Goal: Task Accomplishment & Management: Manage account settings

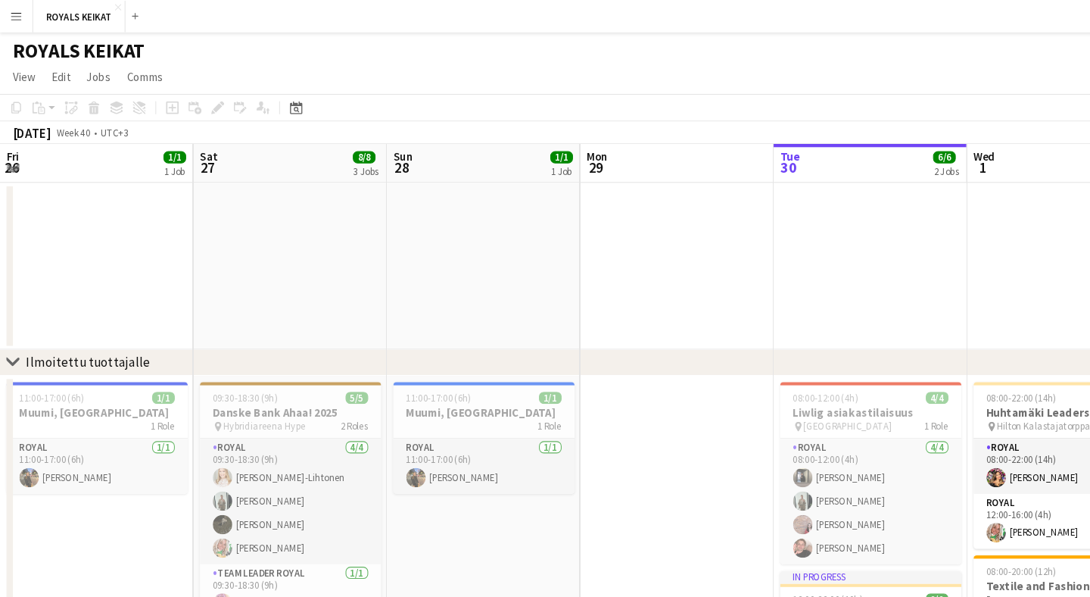
click at [919, 93] on app-toolbar "Copy Paste Paste Command V Paste with crew Command Shift V Paste linked Job [GE…" at bounding box center [545, 101] width 1090 height 26
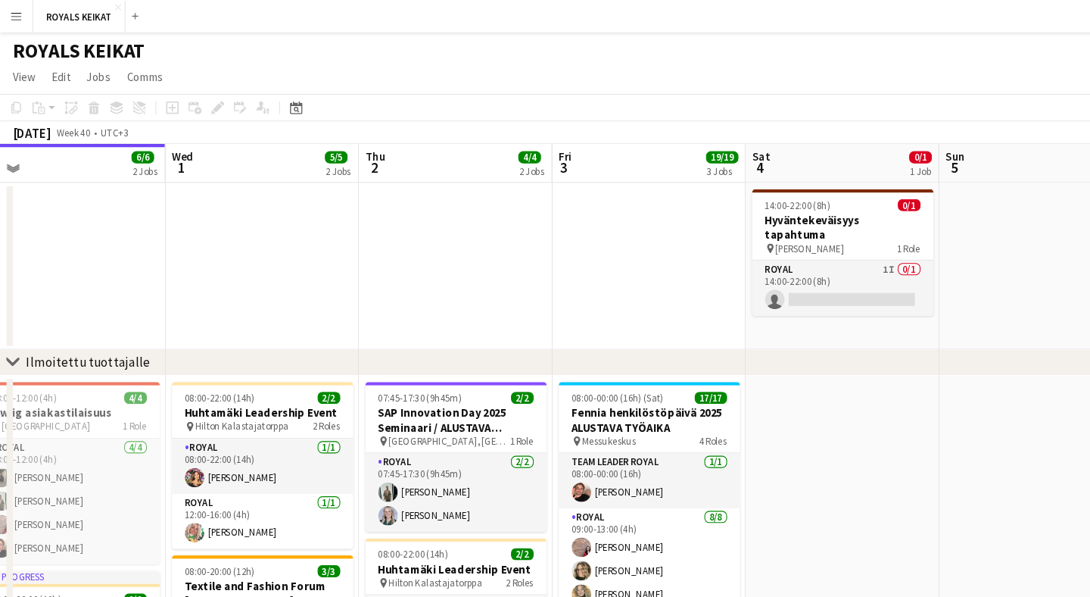
scroll to position [0, 485]
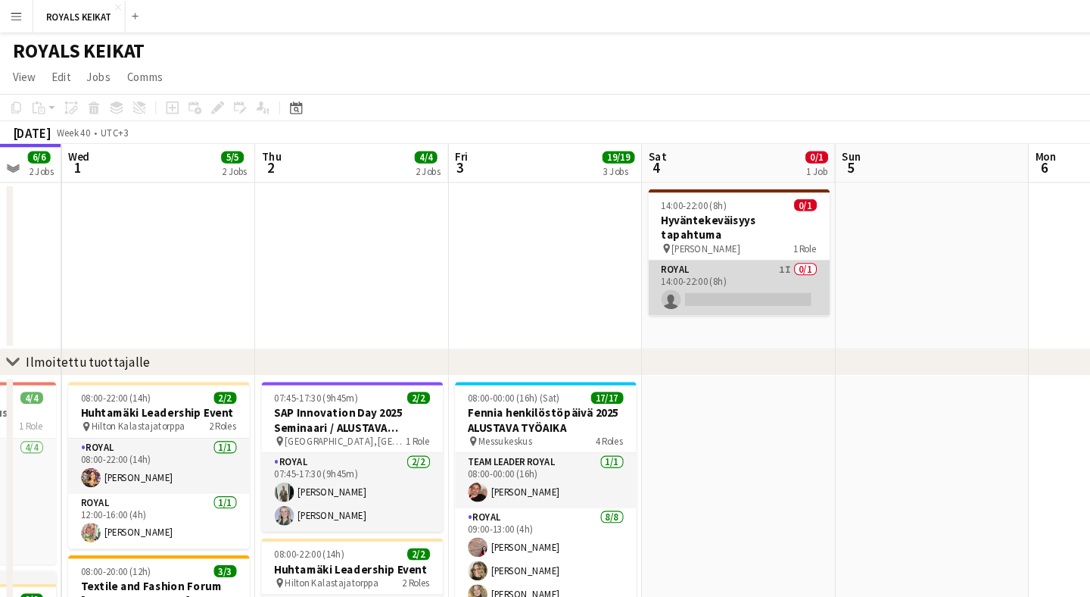
click at [699, 251] on app-card-role "Royal 1I 0/1 14:00-22:00 (8h) single-neutral-actions" at bounding box center [692, 269] width 170 height 51
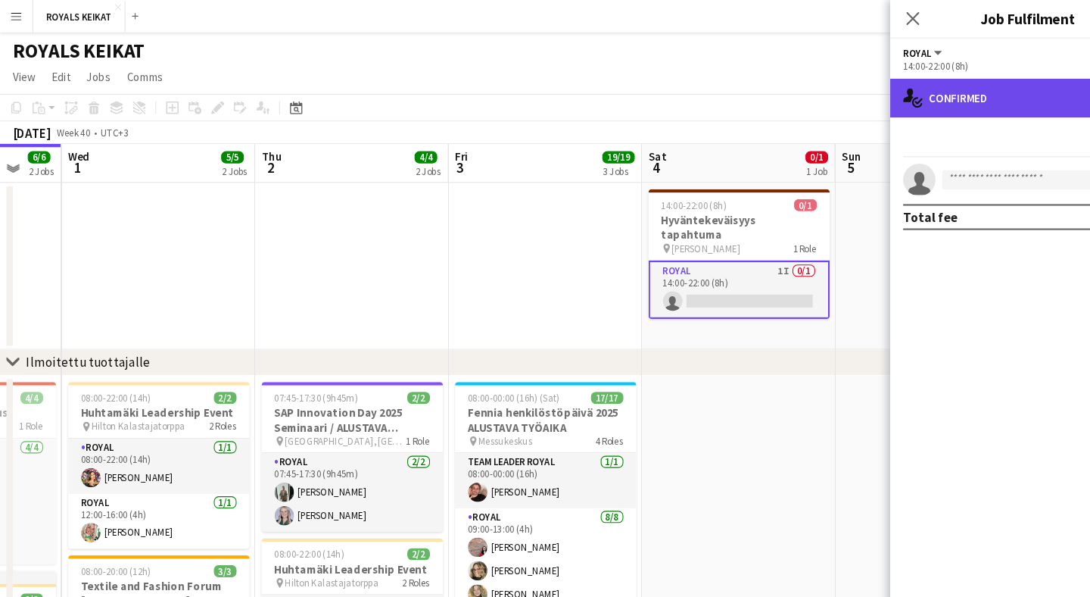
click at [875, 103] on div "single-neutral-actions-check-2 Confirmed" at bounding box center [961, 91] width 257 height 36
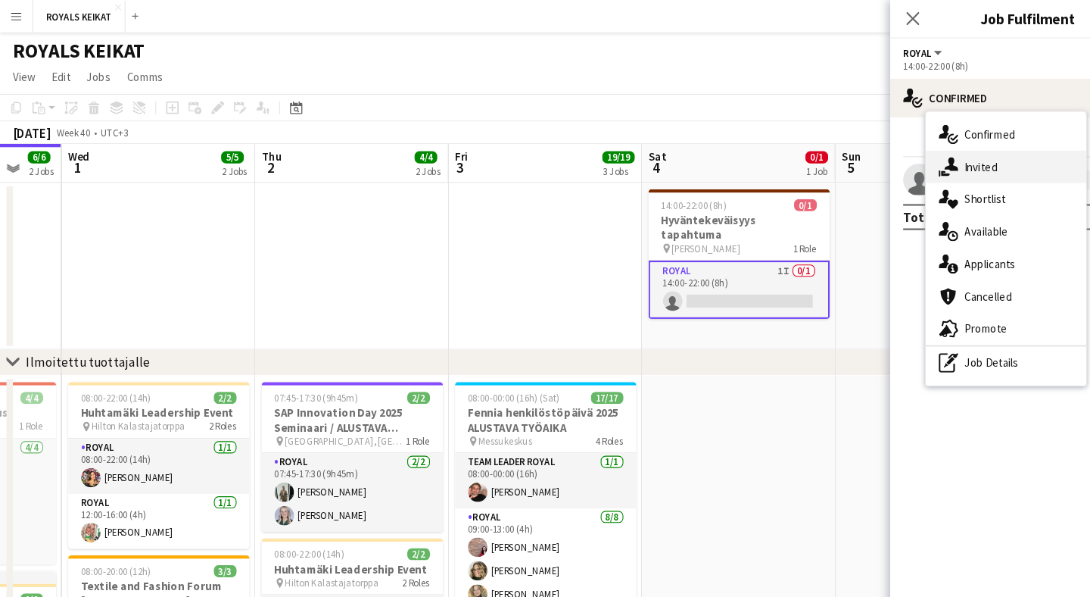
click at [920, 160] on span "Invited" at bounding box center [918, 156] width 31 height 14
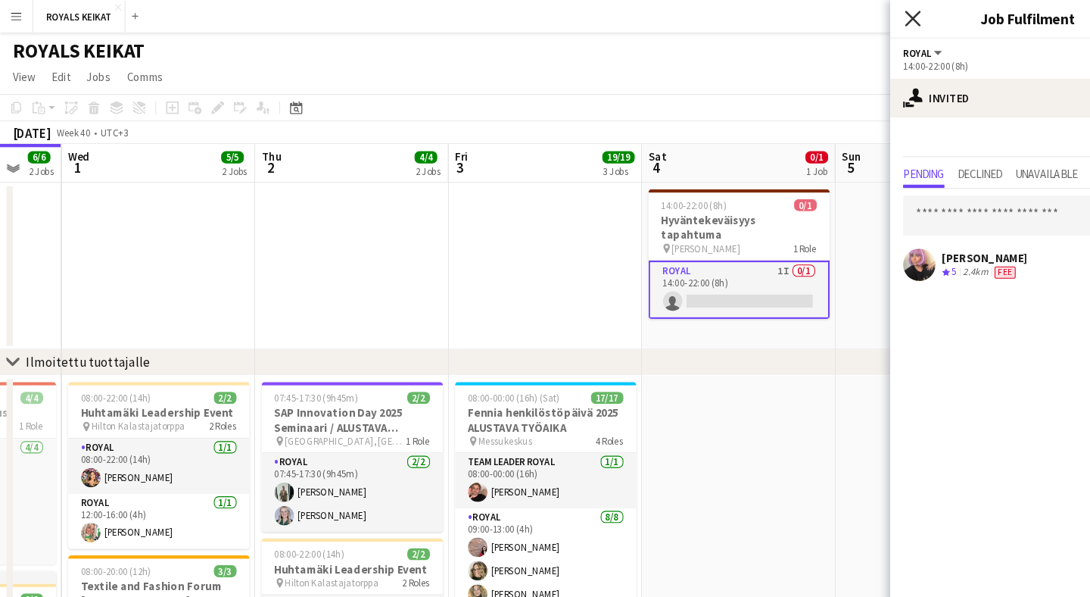
click at [856, 20] on icon at bounding box center [854, 17] width 14 height 14
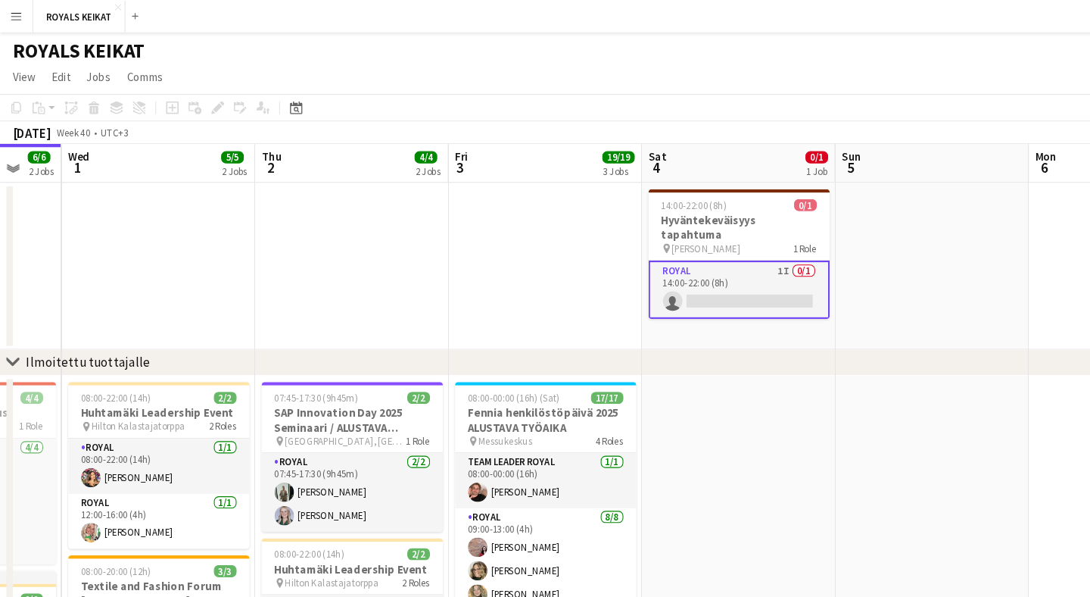
click at [712, 272] on app-card-role "Royal 1I 0/1 14:00-22:00 (8h) single-neutral-actions" at bounding box center [692, 271] width 170 height 55
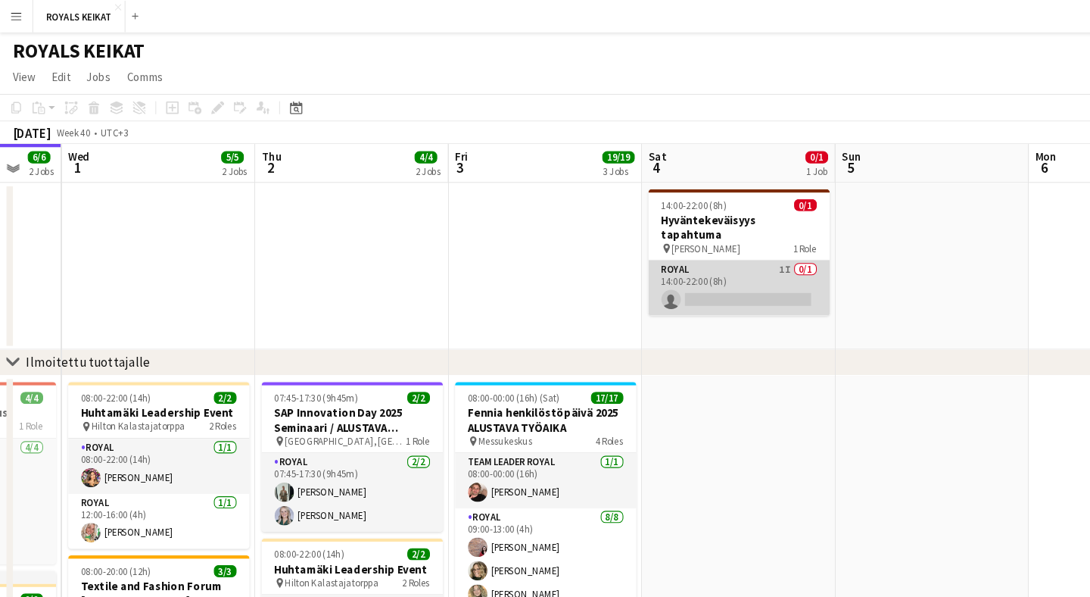
click at [712, 272] on app-card-role "Royal 1I 0/1 14:00-22:00 (8h) single-neutral-actions" at bounding box center [692, 269] width 170 height 51
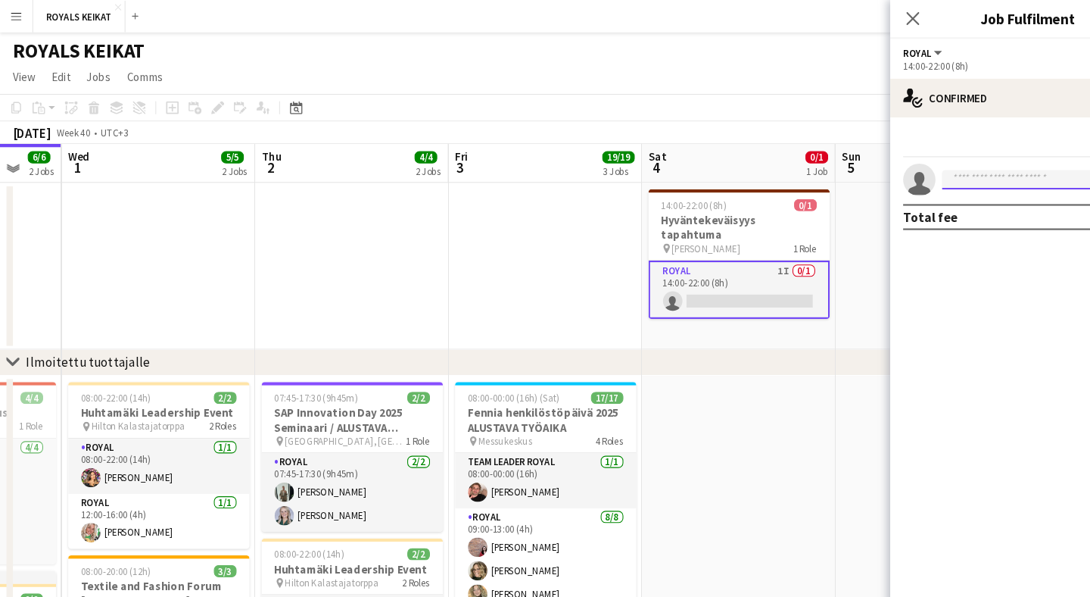
click at [967, 169] on input at bounding box center [969, 168] width 176 height 18
type input "*"
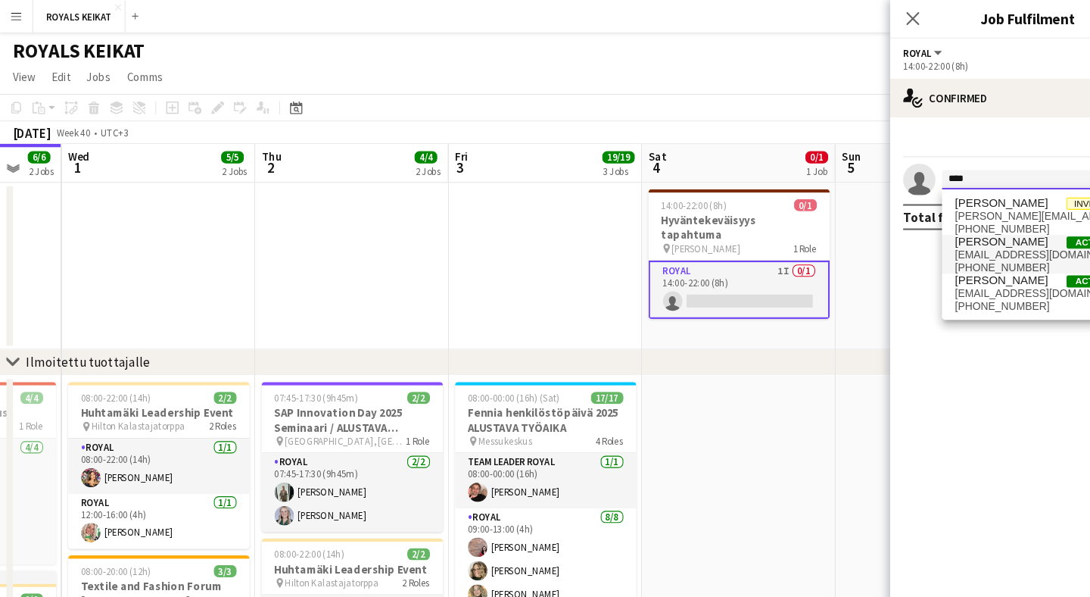
type input "****"
click at [949, 239] on span "[EMAIL_ADDRESS][DOMAIN_NAME]" at bounding box center [969, 238] width 151 height 12
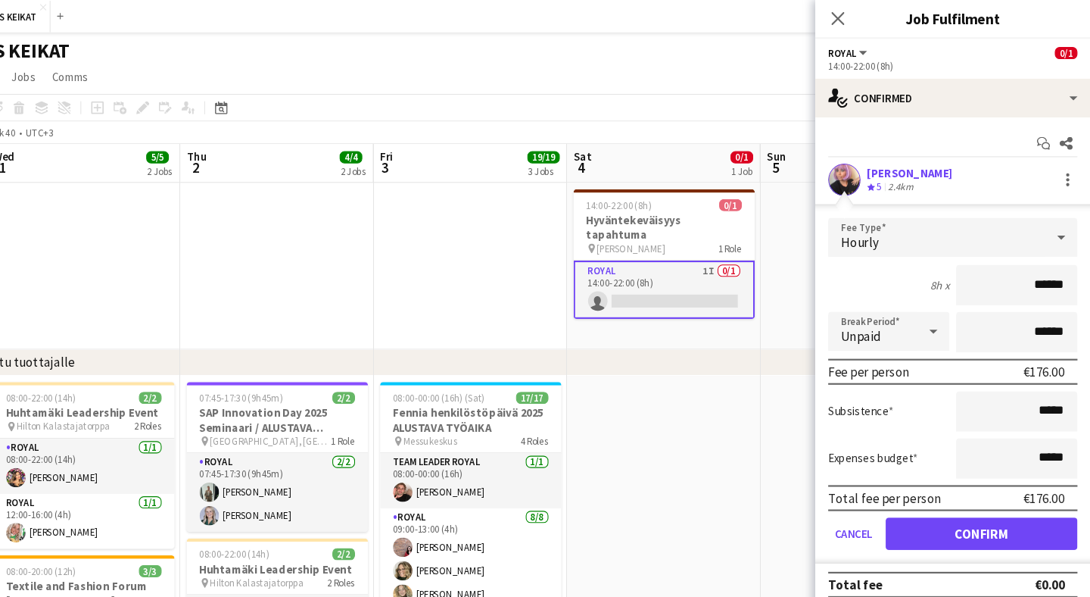
click at [943, 501] on button "Confirm" at bounding box center [988, 499] width 179 height 30
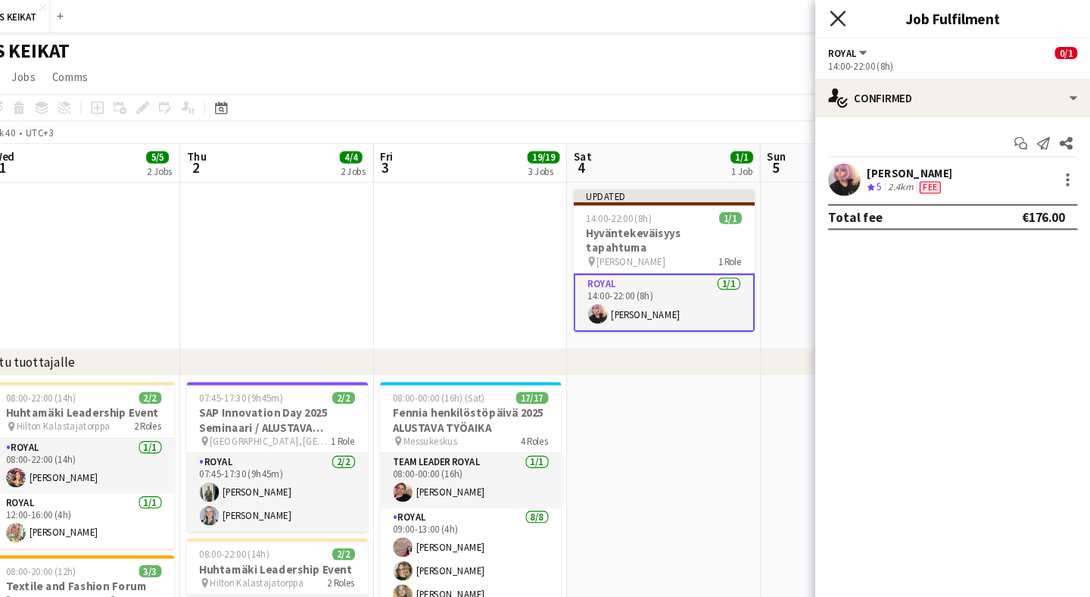
click at [847, 11] on icon at bounding box center [854, 17] width 14 height 14
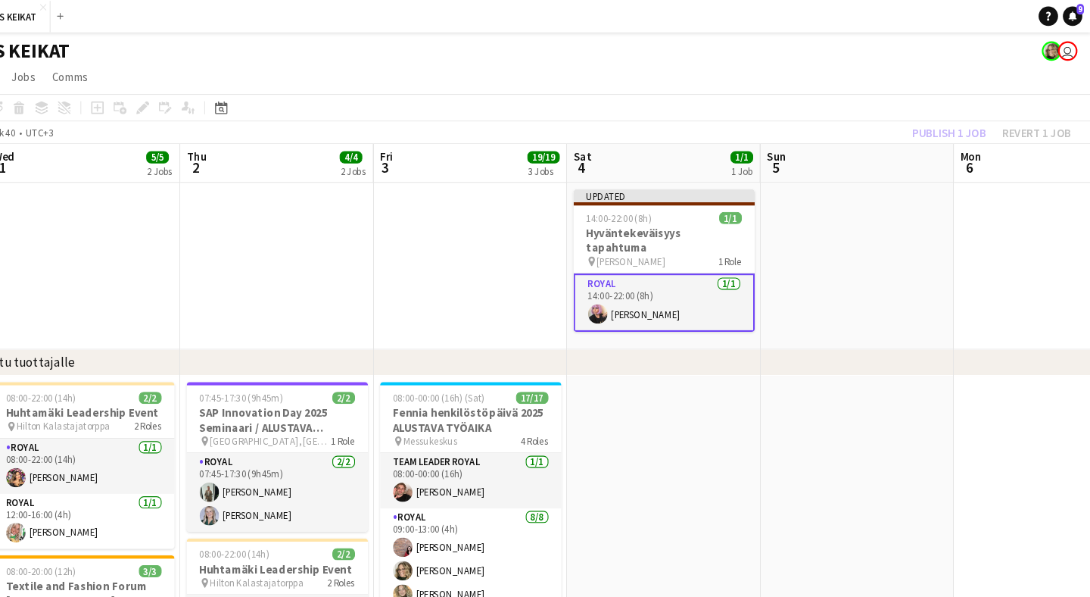
click at [911, 123] on div "Publish 1 job Revert 1 job" at bounding box center [998, 124] width 185 height 20
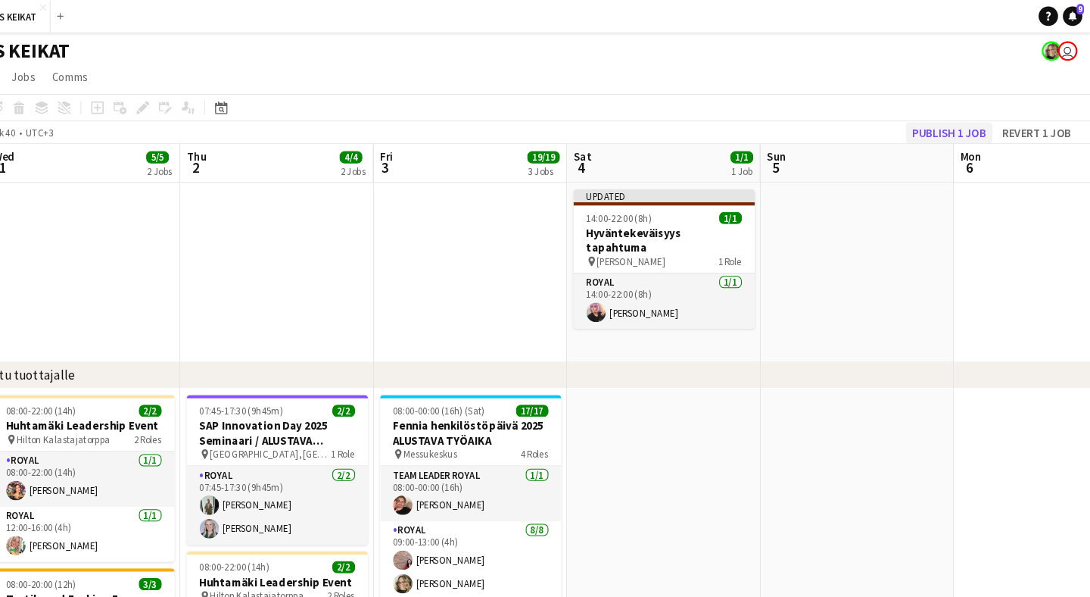
click at [918, 126] on button "Publish 1 job" at bounding box center [958, 124] width 81 height 20
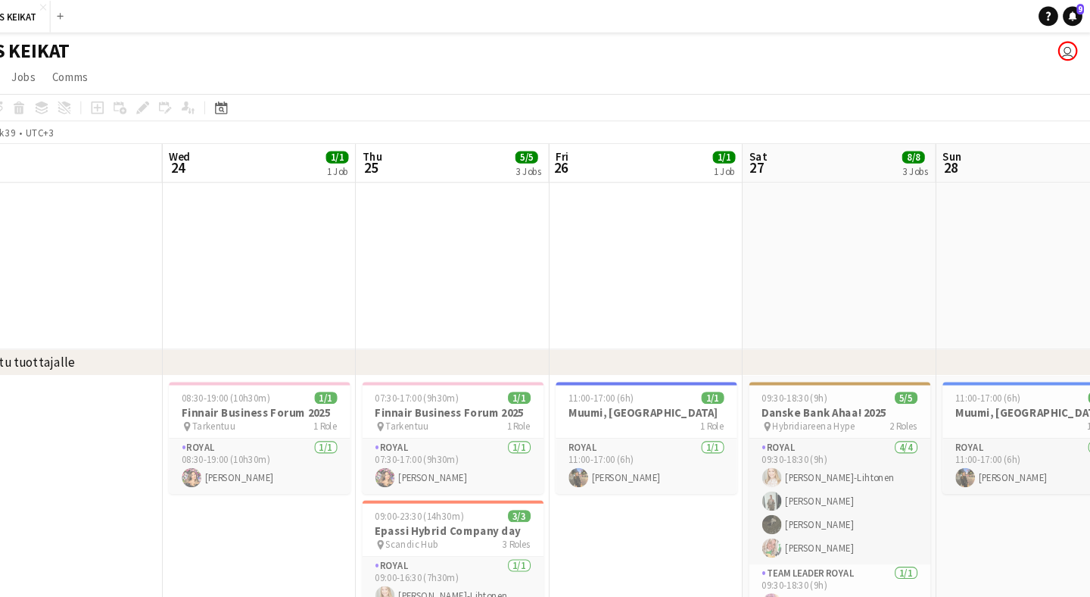
scroll to position [0, 713]
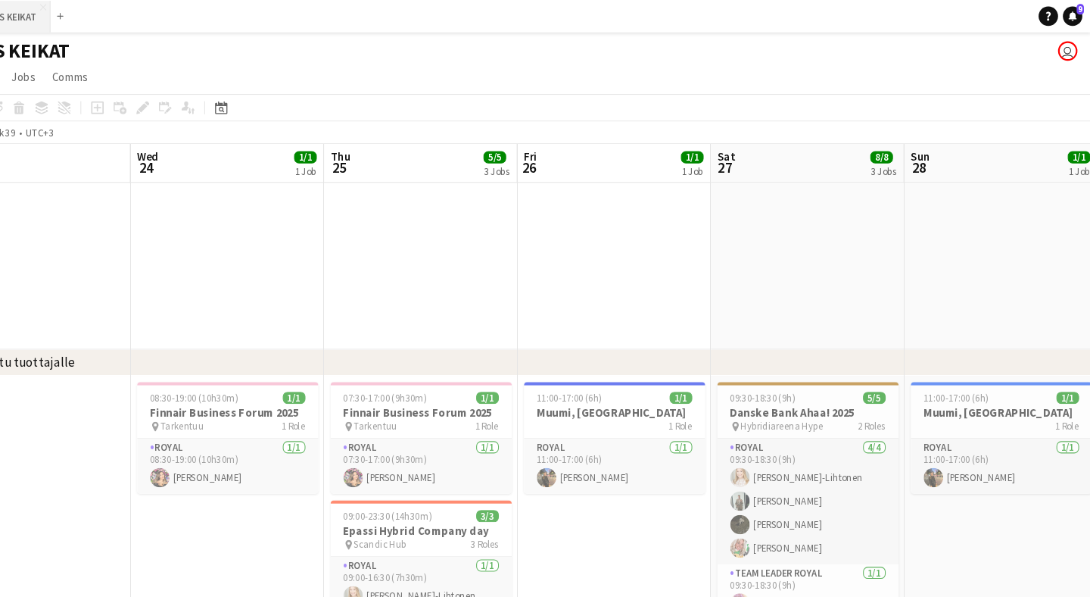
click at [31, 14] on button "ROYALS KEIKAT Close" at bounding box center [74, 16] width 86 height 30
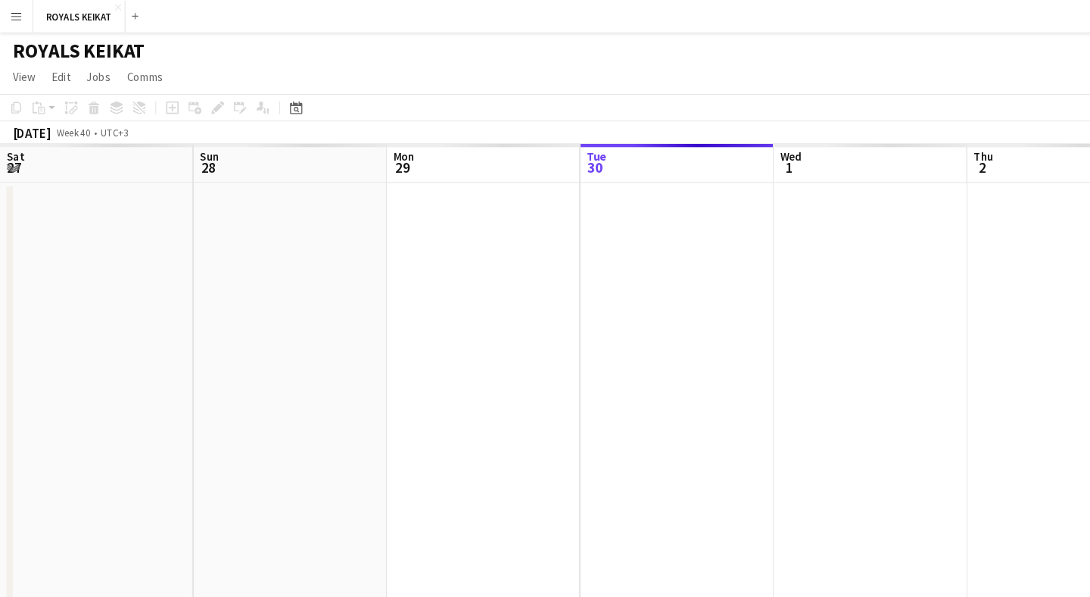
click at [12, 14] on app-icon "Menu" at bounding box center [15, 15] width 12 height 12
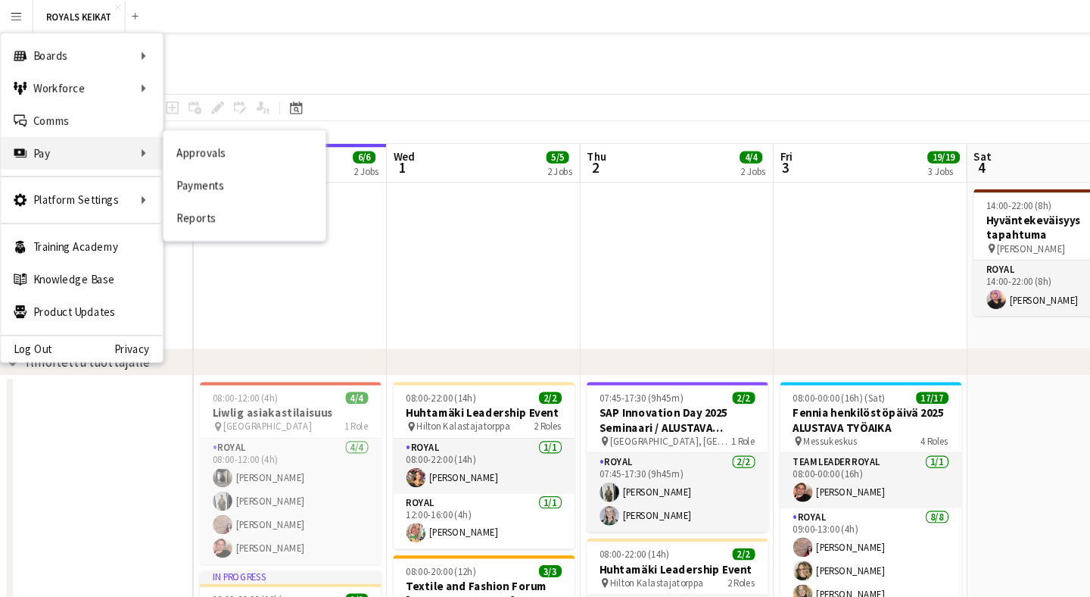
click at [42, 149] on div "Pay Pay" at bounding box center [76, 143] width 151 height 30
click at [46, 148] on div "Pay Pay" at bounding box center [76, 143] width 151 height 30
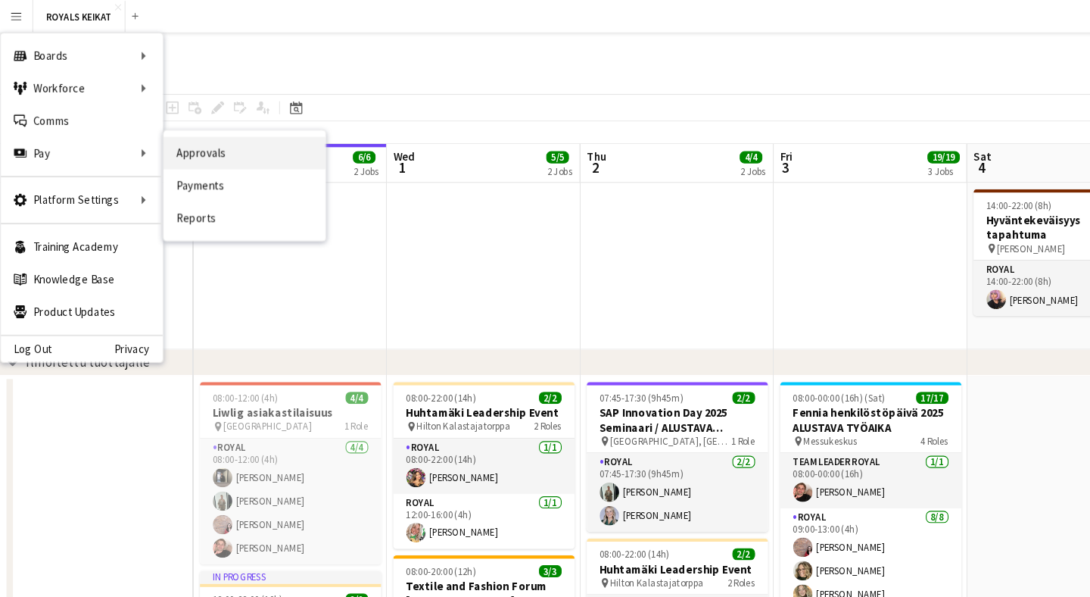
click at [188, 151] on link "Approvals" at bounding box center [228, 143] width 151 height 30
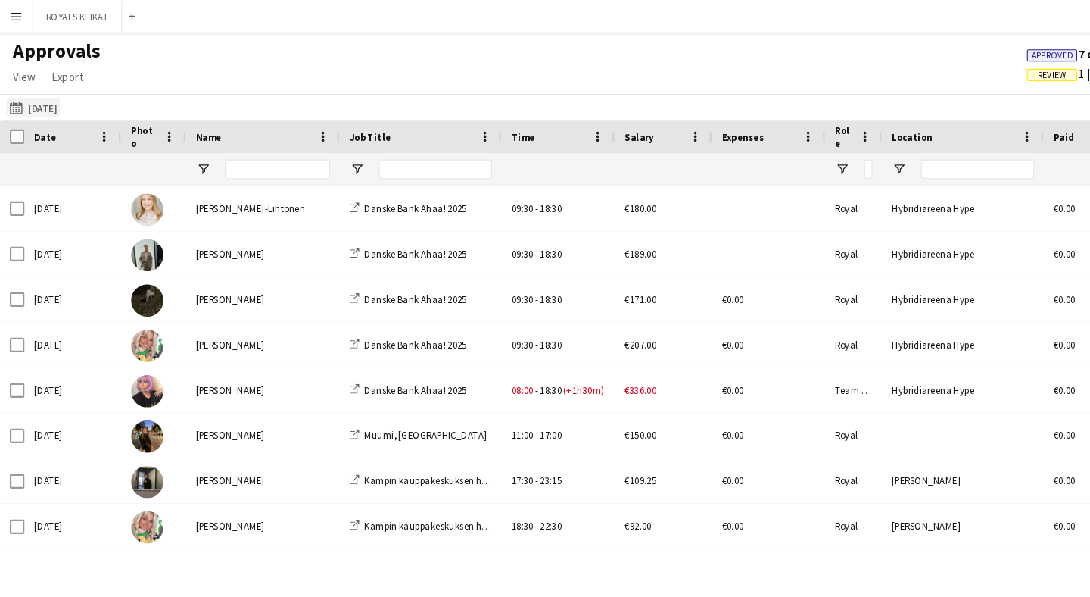
click at [52, 101] on button "[DATE] [DATE]" at bounding box center [31, 101] width 50 height 18
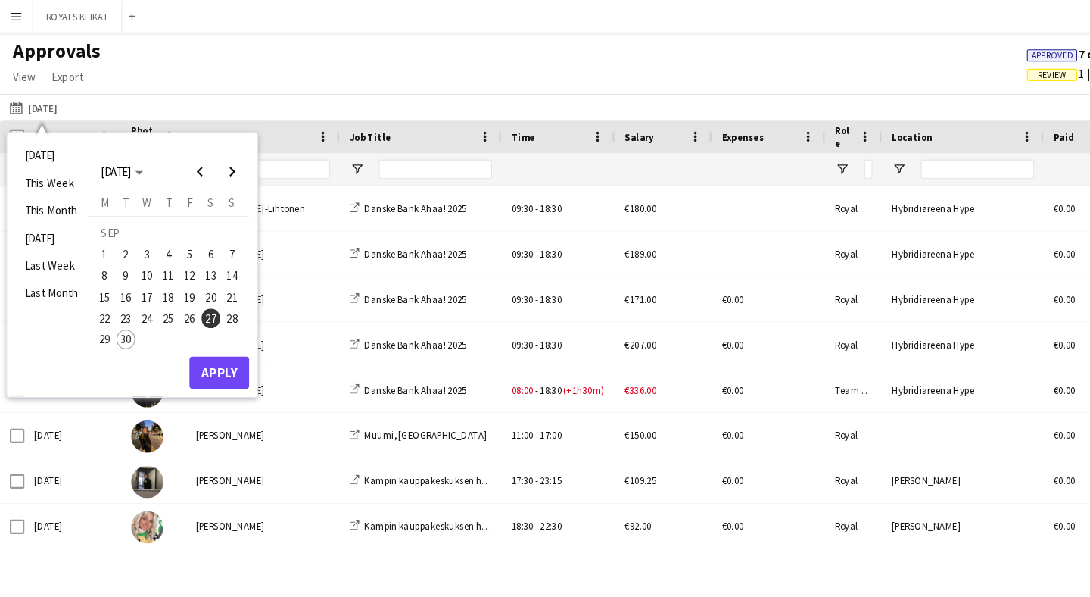
click at [137, 295] on span "24" at bounding box center [138, 298] width 18 height 18
click at [207, 342] on button "Apply" at bounding box center [205, 348] width 56 height 30
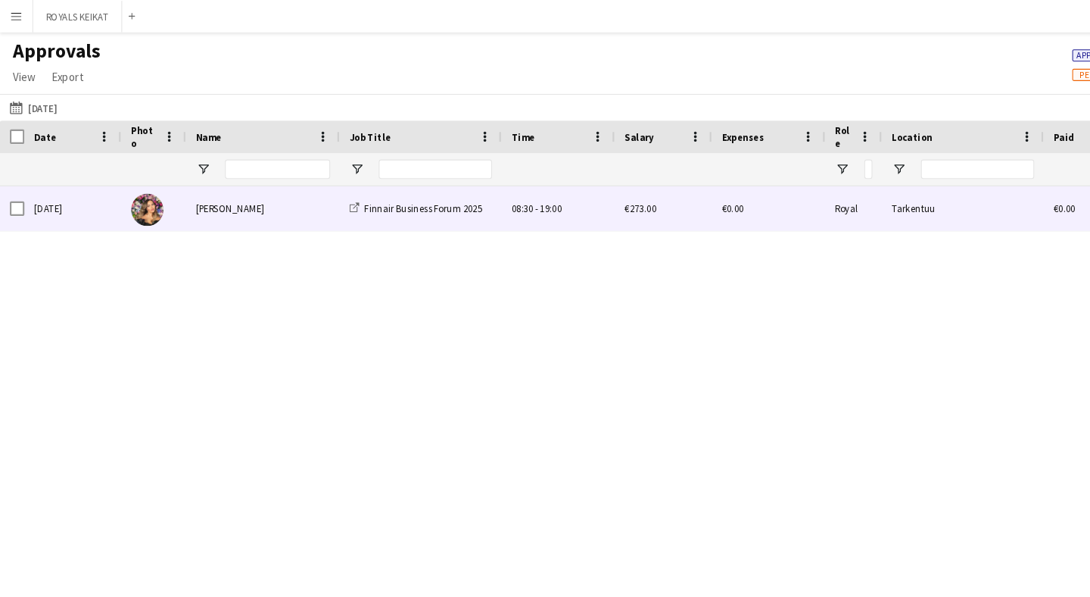
click at [202, 201] on div "[PERSON_NAME]" at bounding box center [246, 195] width 144 height 42
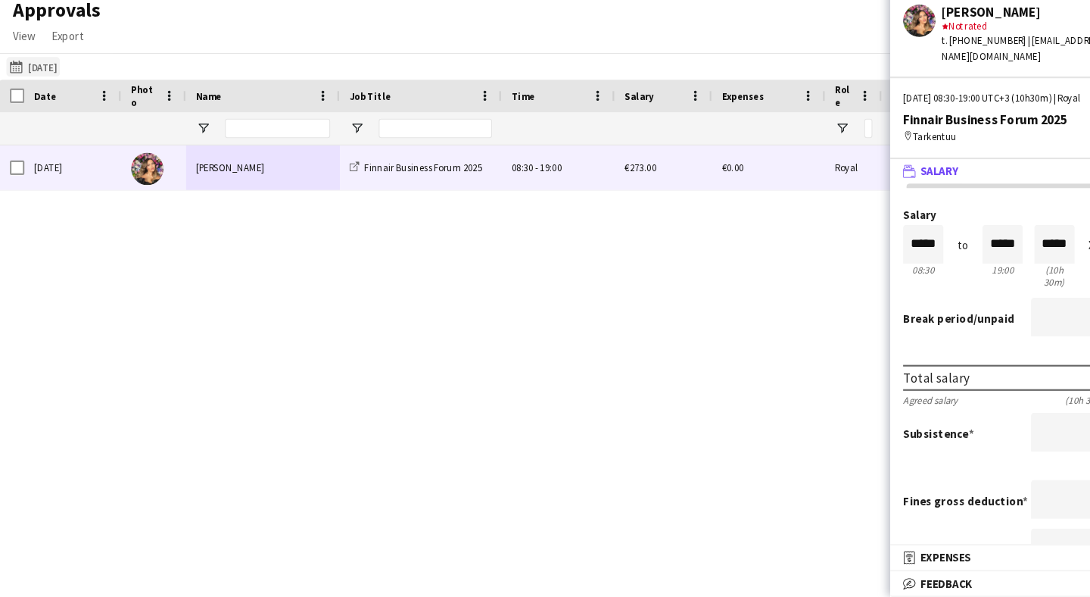
click at [56, 92] on button "[DATE] [DATE]" at bounding box center [31, 101] width 50 height 18
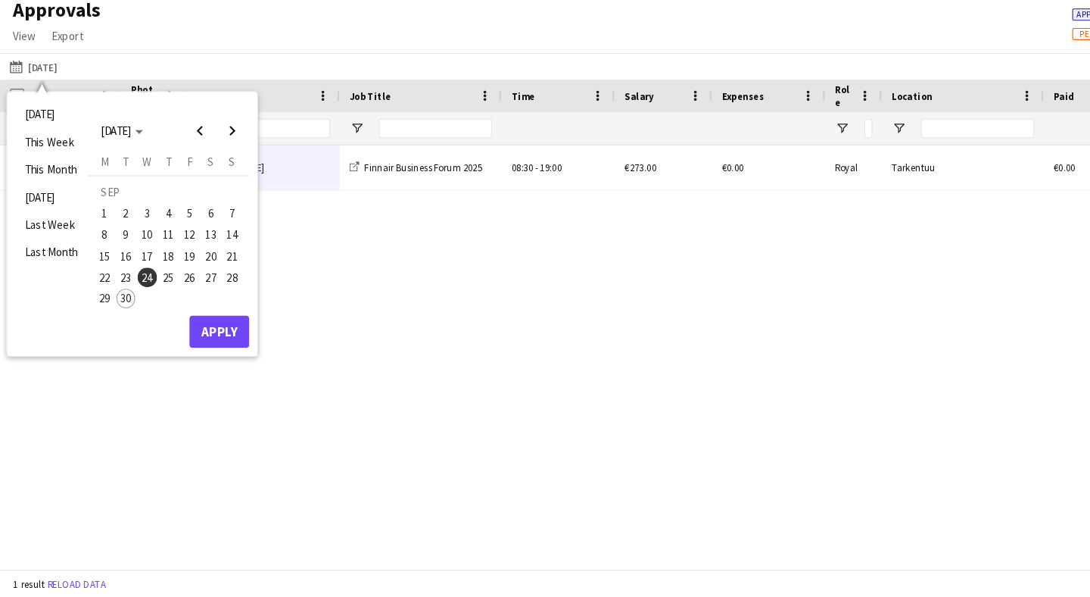
click at [154, 289] on span "25" at bounding box center [157, 298] width 18 height 18
click at [219, 333] on button "Apply" at bounding box center [205, 348] width 56 height 30
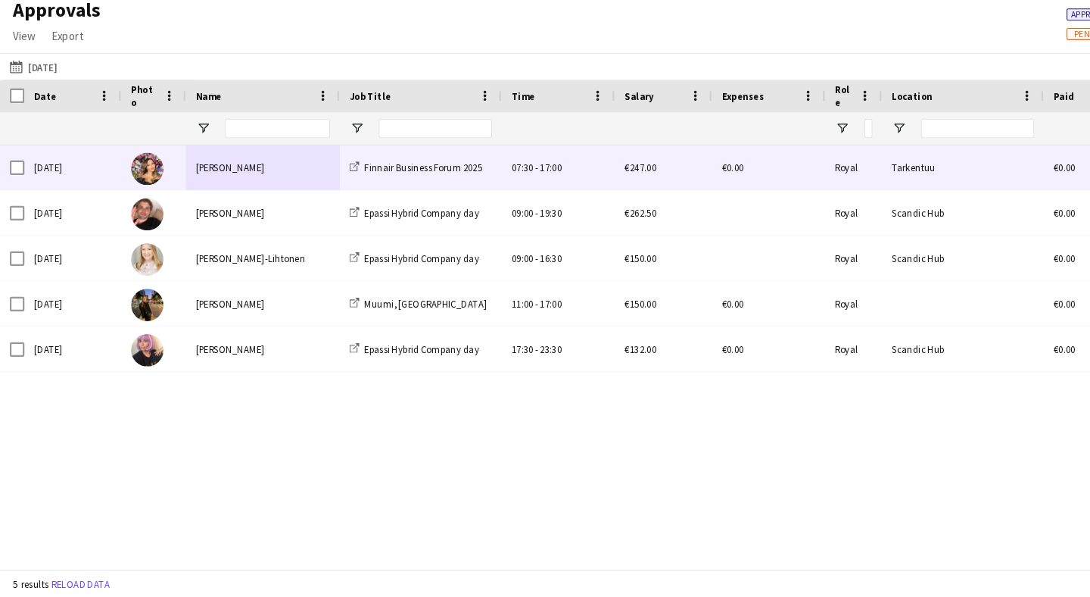
click at [256, 174] on div "[PERSON_NAME]" at bounding box center [246, 195] width 144 height 42
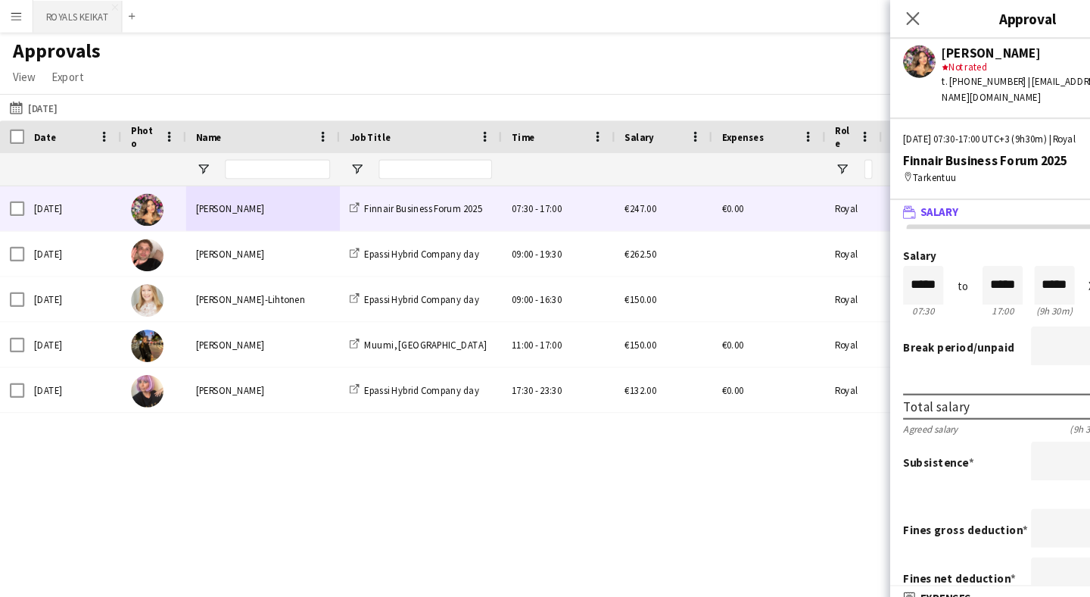
click at [68, 19] on button "ROYALS KEIKAT Close" at bounding box center [72, 16] width 83 height 30
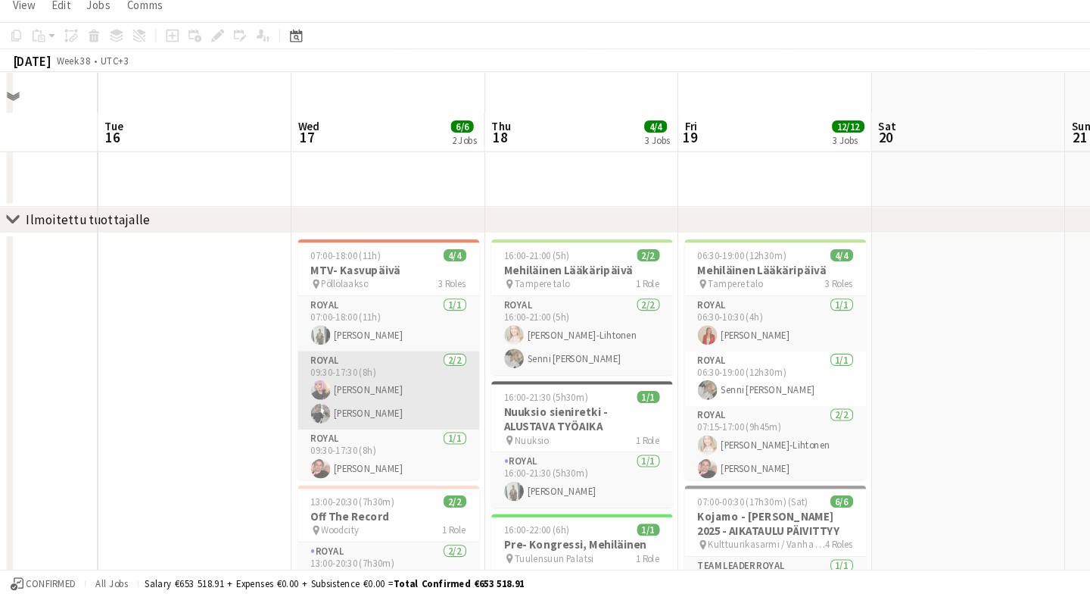
scroll to position [0, 439]
